Goal: Find specific page/section: Find specific page/section

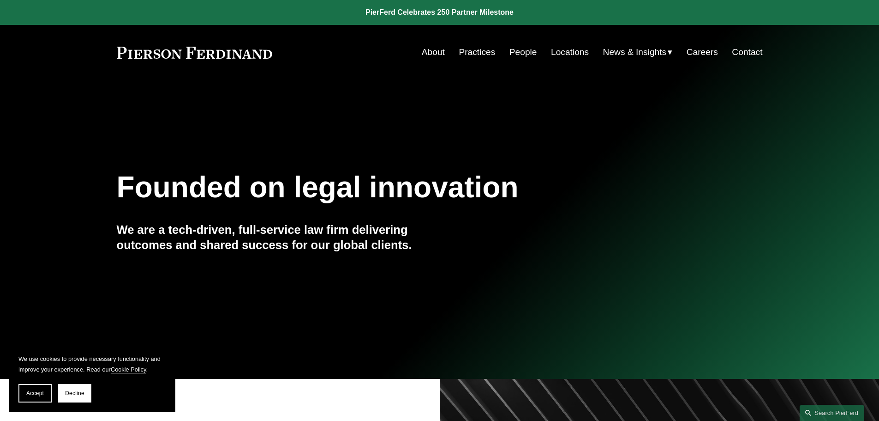
click at [529, 48] on link "People" at bounding box center [524, 52] width 28 height 18
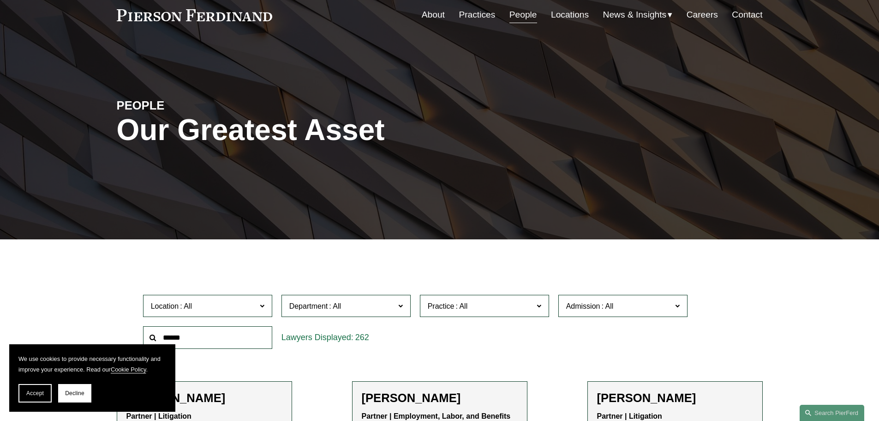
scroll to position [231, 0]
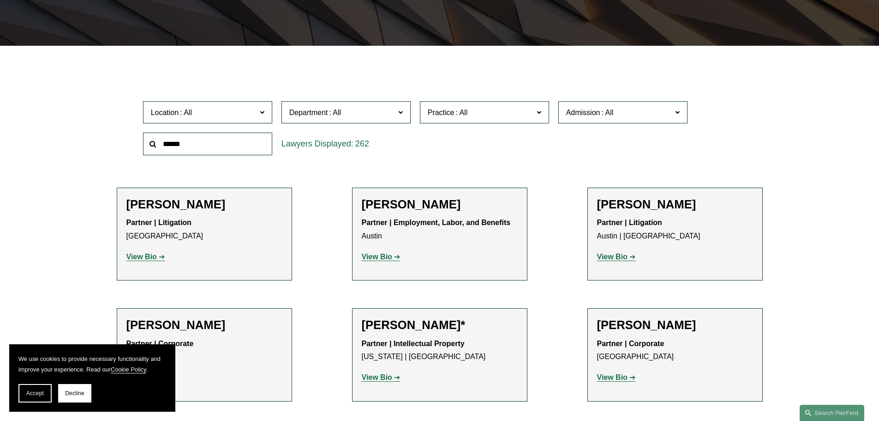
click at [259, 118] on label "Location" at bounding box center [207, 112] width 129 height 23
click at [0, 0] on link "[GEOGRAPHIC_DATA]" at bounding box center [0, 0] width 0 height 0
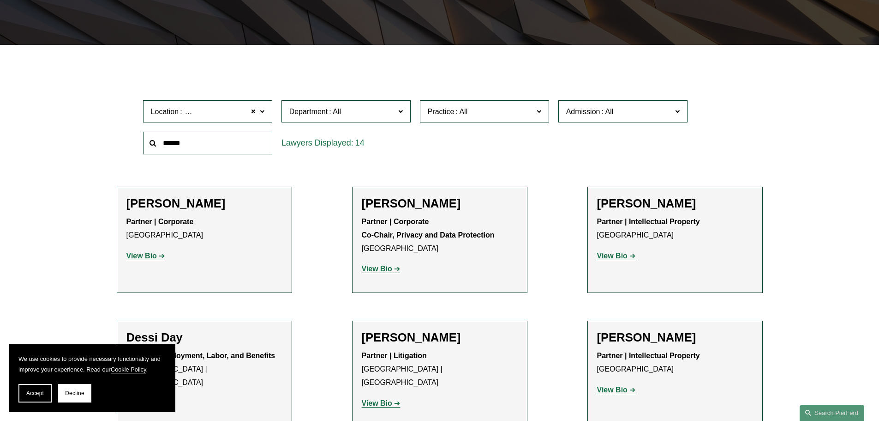
scroll to position [231, 0]
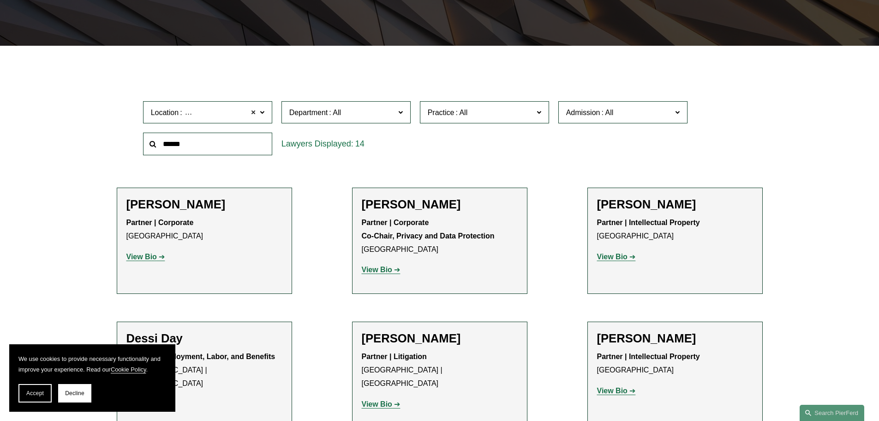
click at [255, 112] on span at bounding box center [254, 112] width 6 height 12
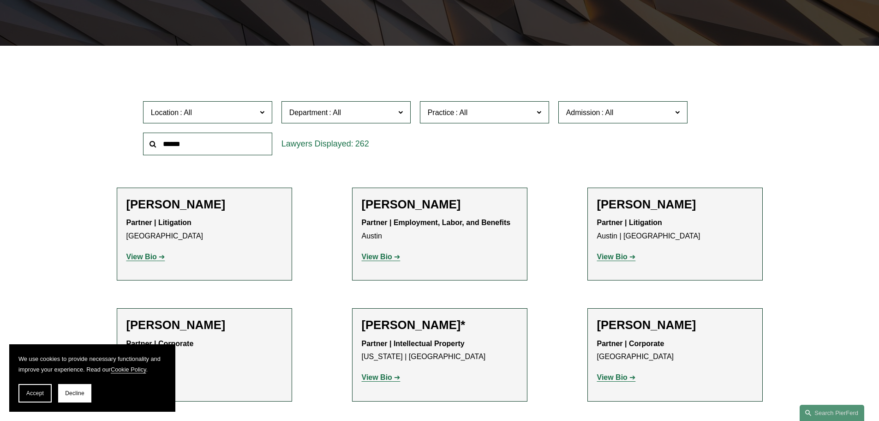
click at [262, 112] on span at bounding box center [261, 112] width 5 height 12
click at [0, 0] on link "[GEOGRAPHIC_DATA]" at bounding box center [0, 0] width 0 height 0
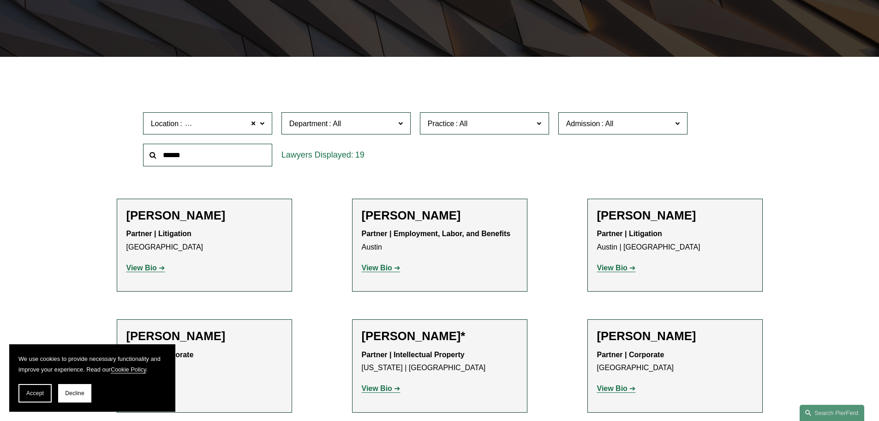
scroll to position [185, 0]
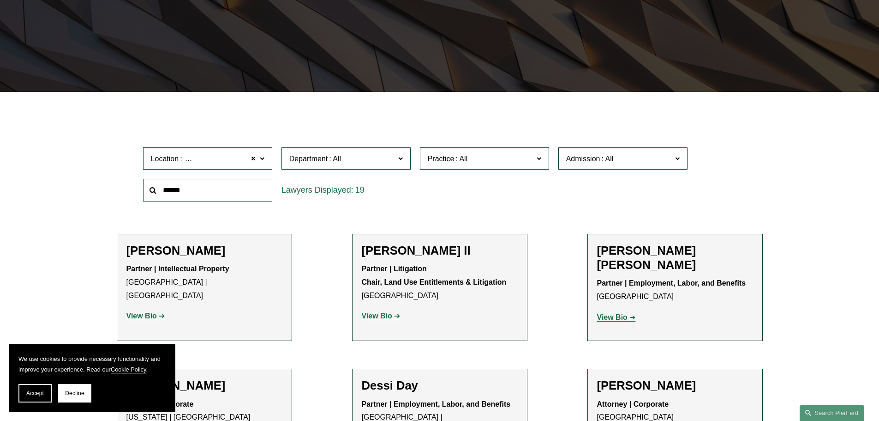
drag, startPoint x: 43, startPoint y: 393, endPoint x: 216, endPoint y: 393, distance: 172.7
click at [45, 393] on button "Accept" at bounding box center [34, 393] width 33 height 18
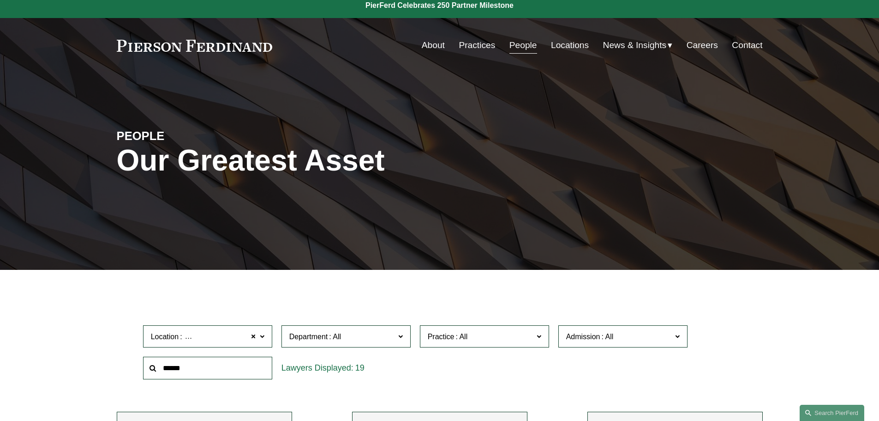
scroll to position [0, 0]
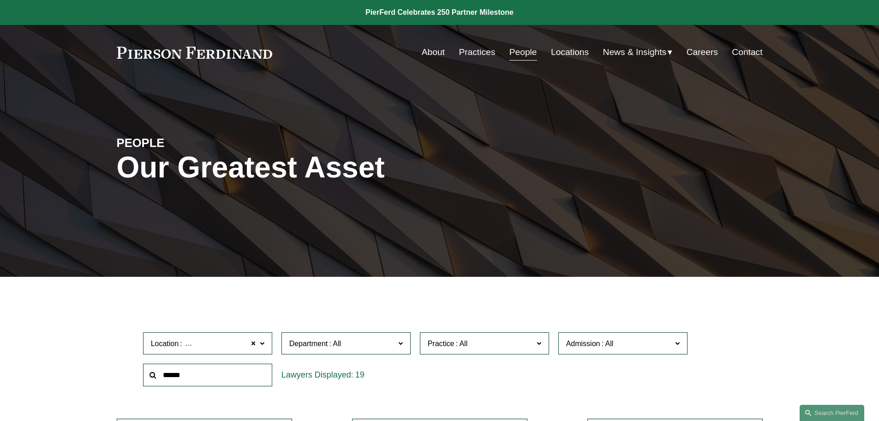
click at [195, 382] on input "text" at bounding box center [207, 374] width 129 height 23
click at [536, 53] on nav "About Practices People Locations News & Insights News Insights Blogs Careers Co…" at bounding box center [592, 52] width 341 height 18
click at [527, 52] on link "People" at bounding box center [524, 52] width 28 height 18
click at [199, 372] on input "text" at bounding box center [207, 374] width 129 height 23
type input "********"
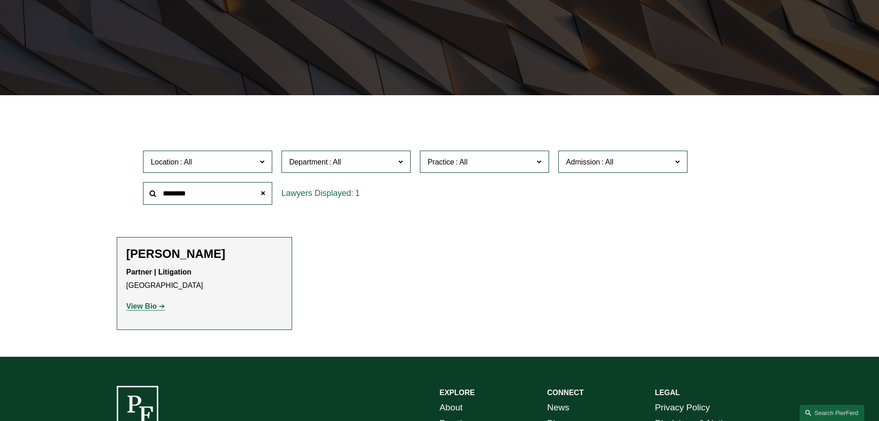
scroll to position [185, 0]
